Goal: Find specific page/section: Find specific page/section

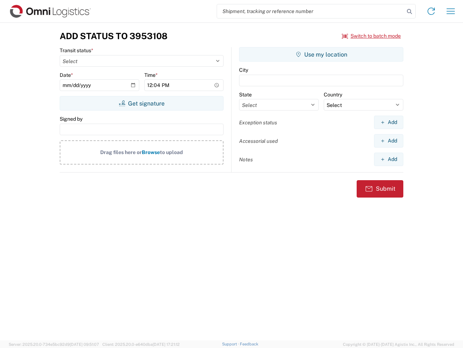
click at [311, 11] on input "search" at bounding box center [311, 11] width 188 height 14
click at [410, 12] on icon at bounding box center [410, 12] width 10 height 10
click at [431, 11] on icon at bounding box center [432, 11] width 12 height 12
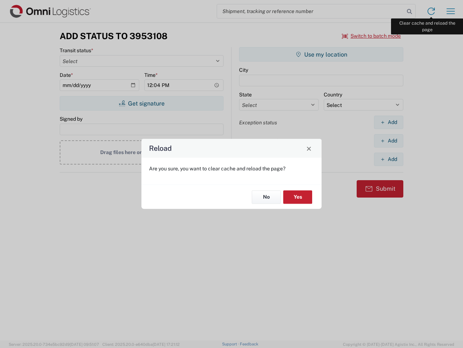
click at [451, 11] on div "Reload Are you sure, you want to clear cache and reload the page? No Yes" at bounding box center [231, 174] width 463 height 348
click at [372, 36] on div "Reload Are you sure, you want to clear cache and reload the page? No Yes" at bounding box center [231, 174] width 463 height 348
click at [142, 103] on div "Reload Are you sure, you want to clear cache and reload the page? No Yes" at bounding box center [231, 174] width 463 height 348
click at [321, 54] on div "Reload Are you sure, you want to clear cache and reload the page? No Yes" at bounding box center [231, 174] width 463 height 348
click at [389, 122] on div "Reload Are you sure, you want to clear cache and reload the page? No Yes" at bounding box center [231, 174] width 463 height 348
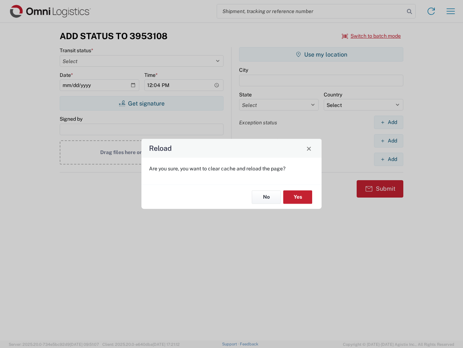
click at [389, 140] on div "Reload Are you sure, you want to clear cache and reload the page? No Yes" at bounding box center [231, 174] width 463 height 348
click at [389, 159] on div "Reload Are you sure, you want to clear cache and reload the page? No Yes" at bounding box center [231, 174] width 463 height 348
